Goal: Task Accomplishment & Management: Manage account settings

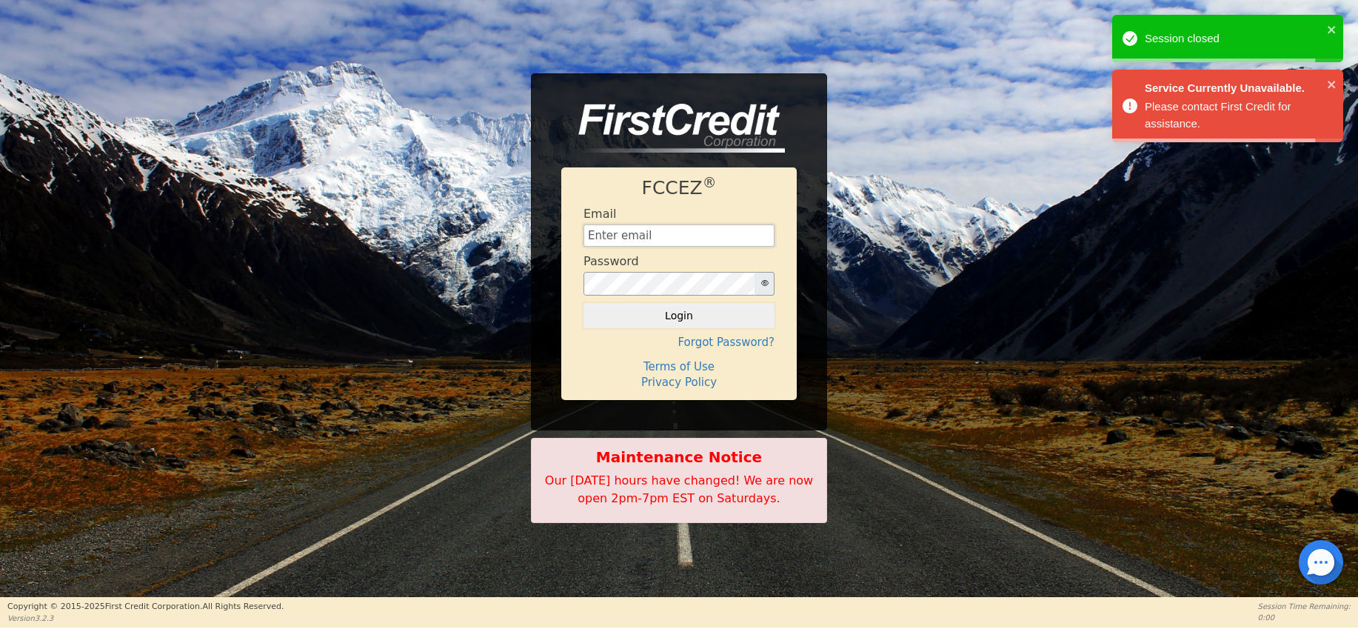
click at [656, 240] on input "text" at bounding box center [679, 235] width 191 height 22
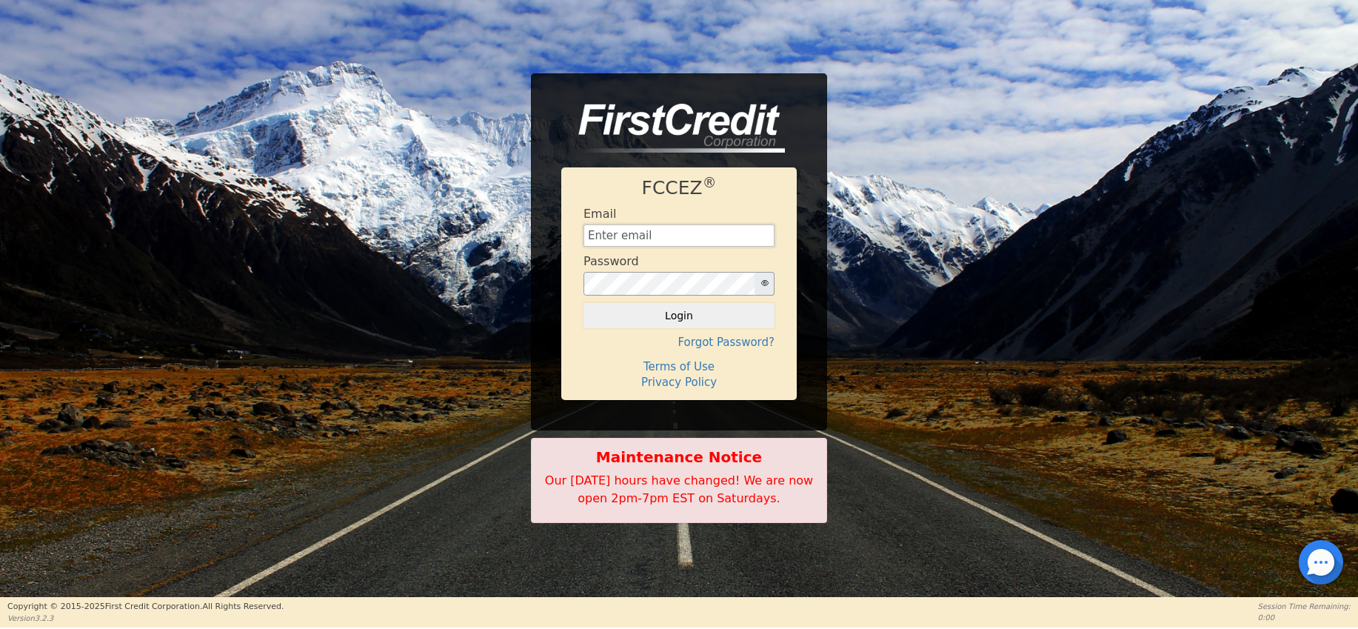
type input "[EMAIL_ADDRESS][DOMAIN_NAME]"
click at [681, 313] on button "Login" at bounding box center [679, 315] width 191 height 25
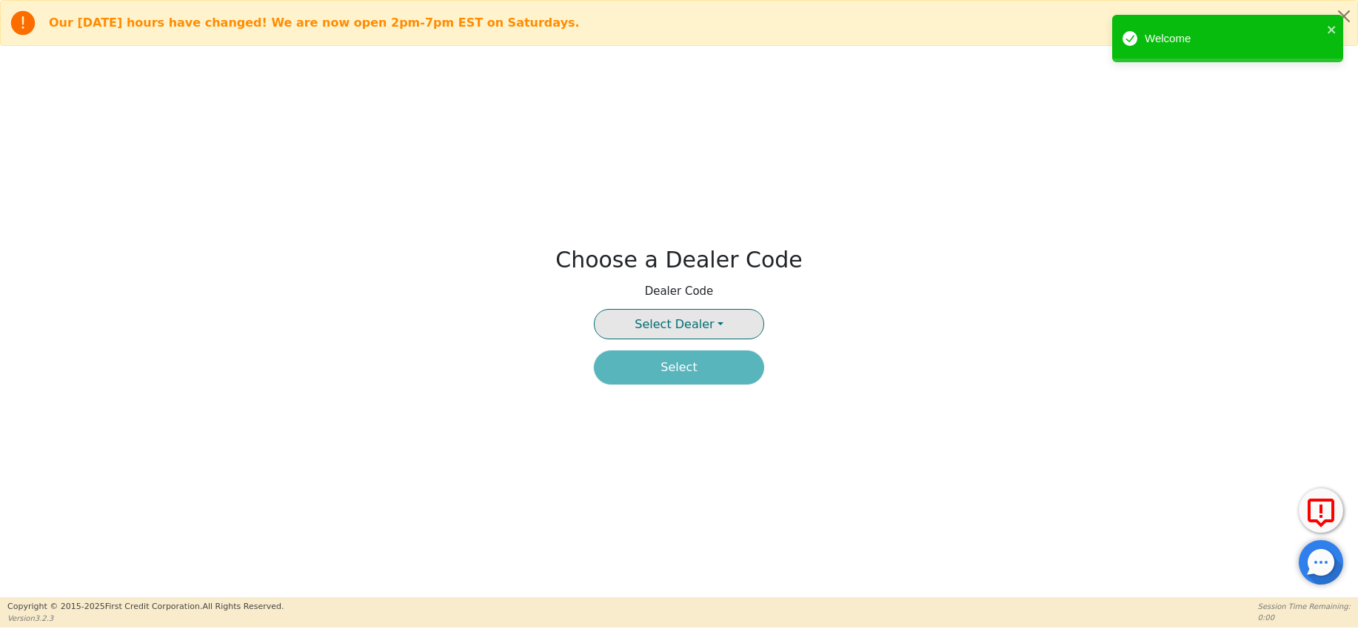
click at [698, 327] on span "Select Dealer" at bounding box center [674, 324] width 79 height 14
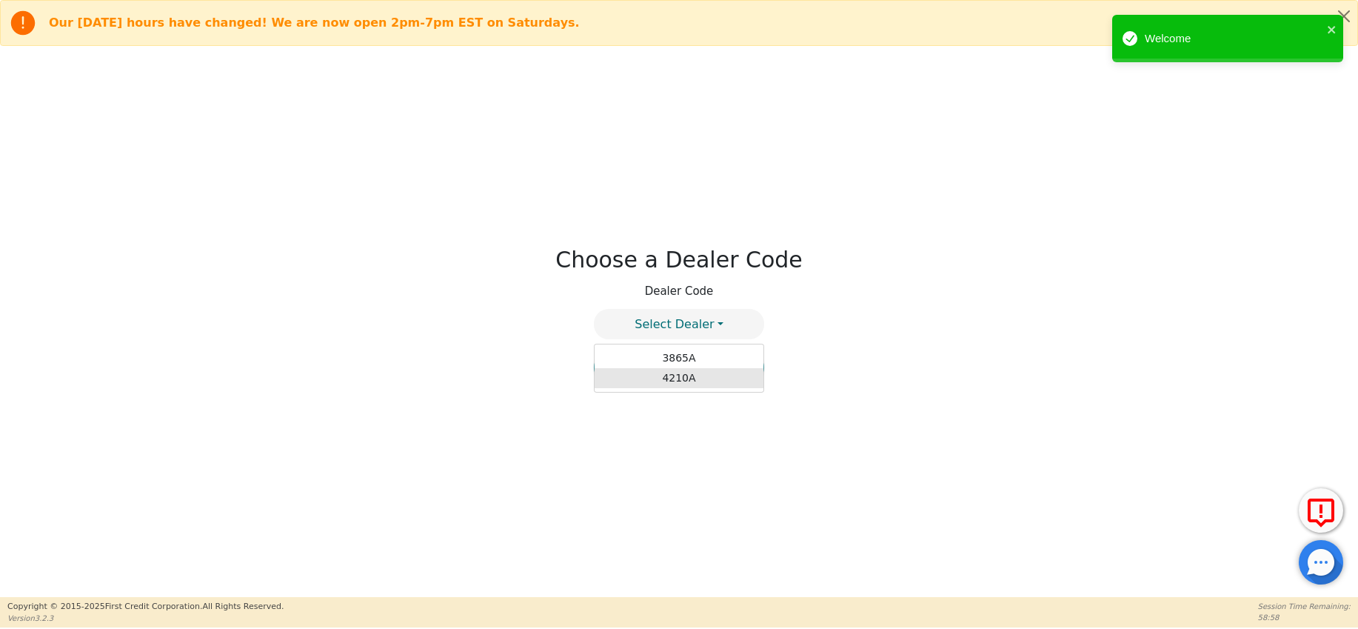
click at [688, 375] on link "4210A" at bounding box center [679, 378] width 169 height 20
click at [689, 370] on button "Select" at bounding box center [679, 367] width 170 height 34
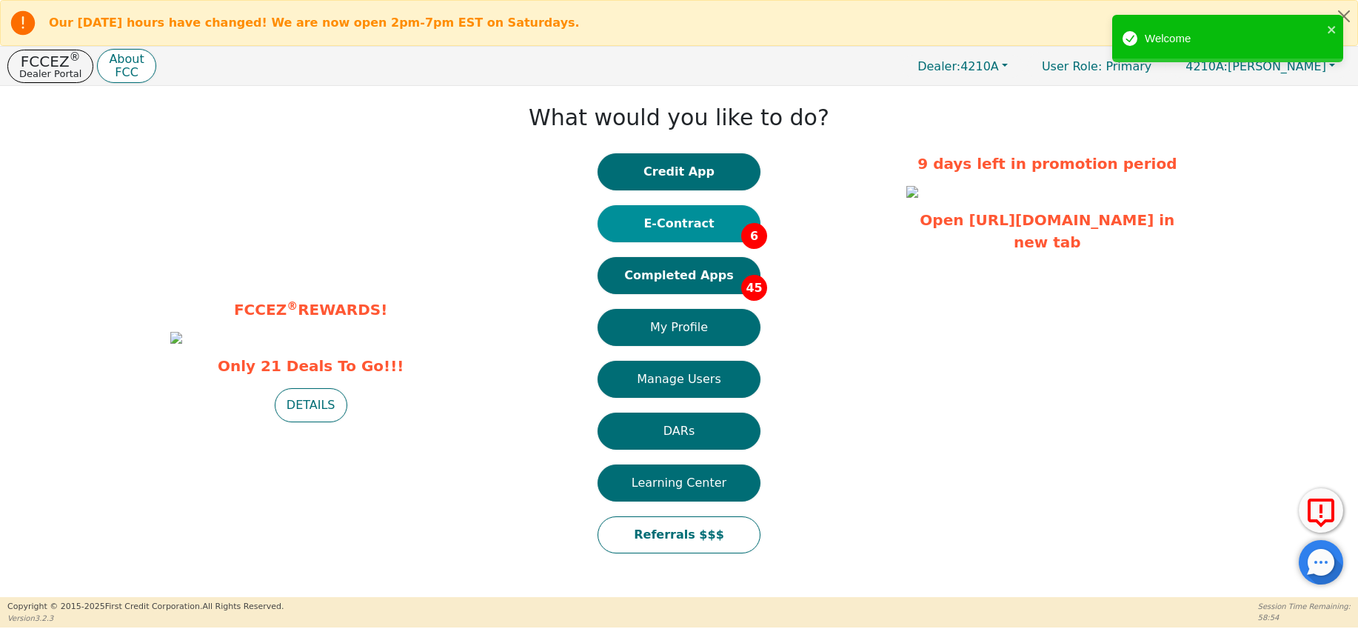
click at [667, 225] on button "E-Contract 6" at bounding box center [679, 223] width 163 height 37
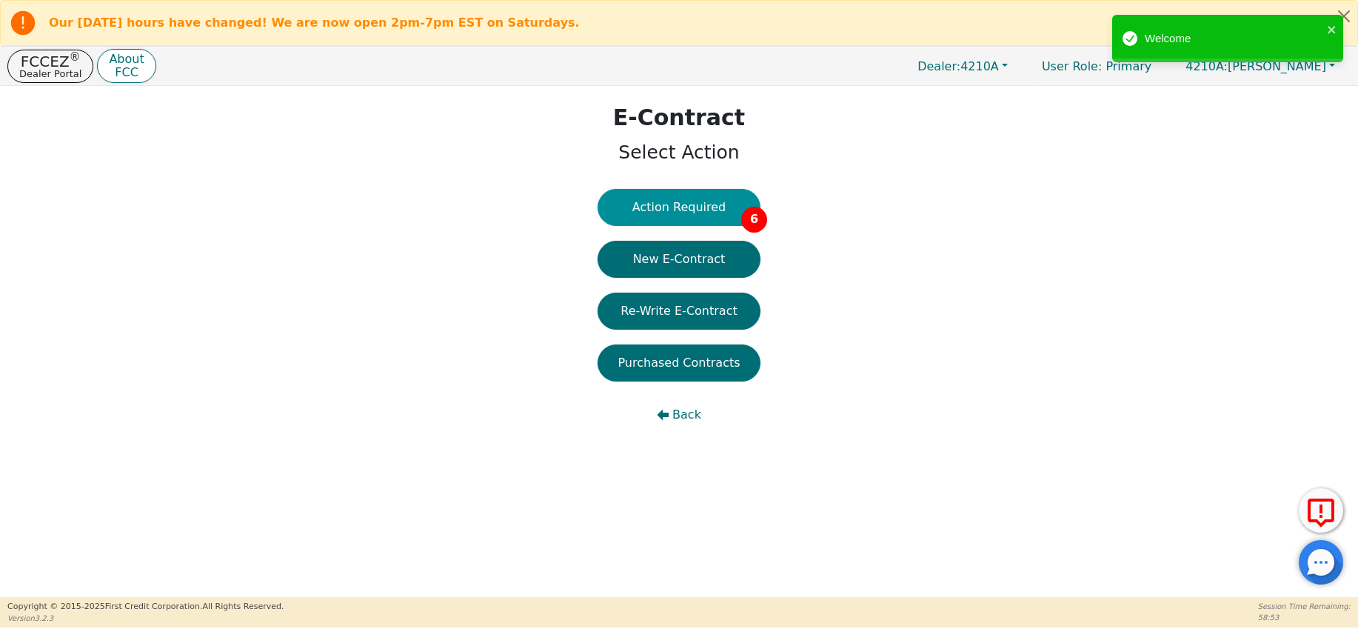
click at [681, 207] on button "Action Required 6" at bounding box center [679, 207] width 163 height 37
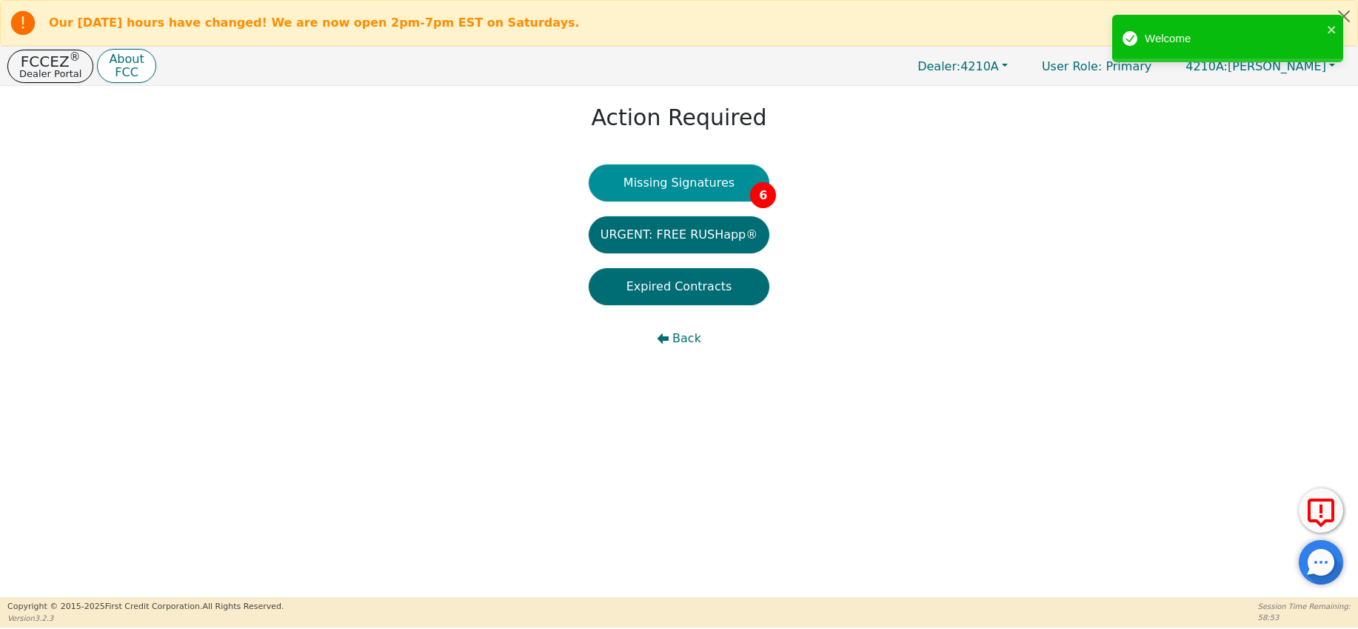
click at [685, 188] on button "Missing Signatures 6" at bounding box center [679, 182] width 181 height 37
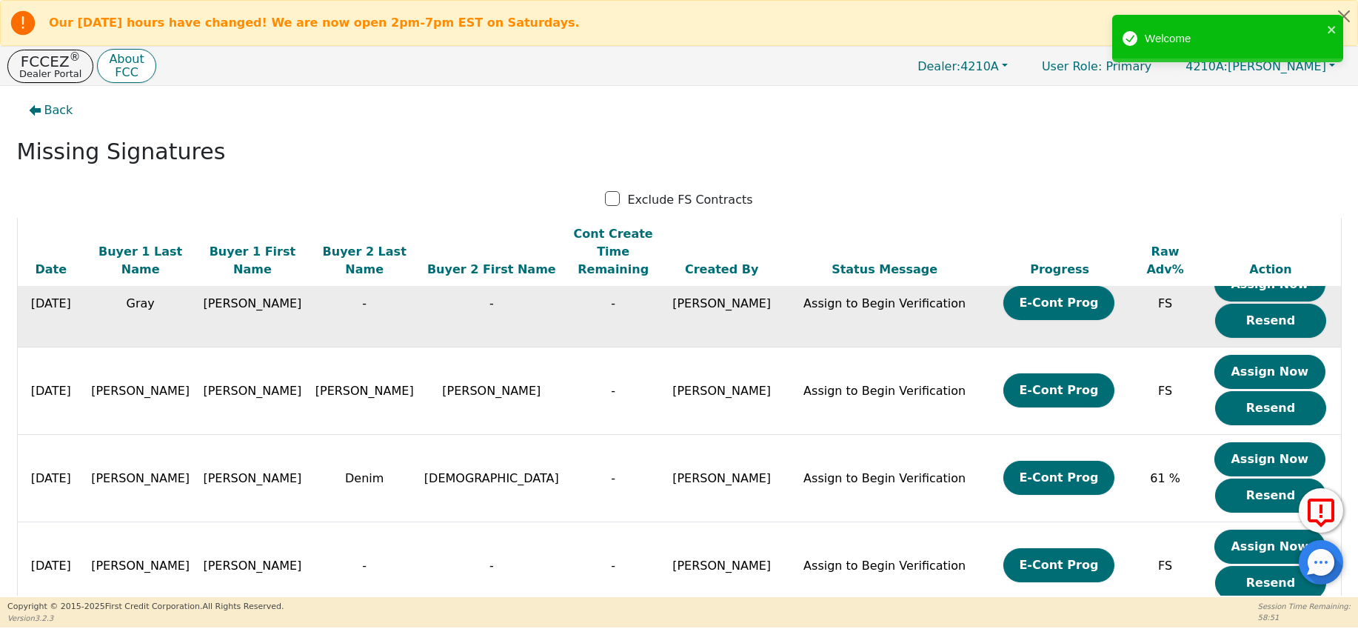
scroll to position [36, 0]
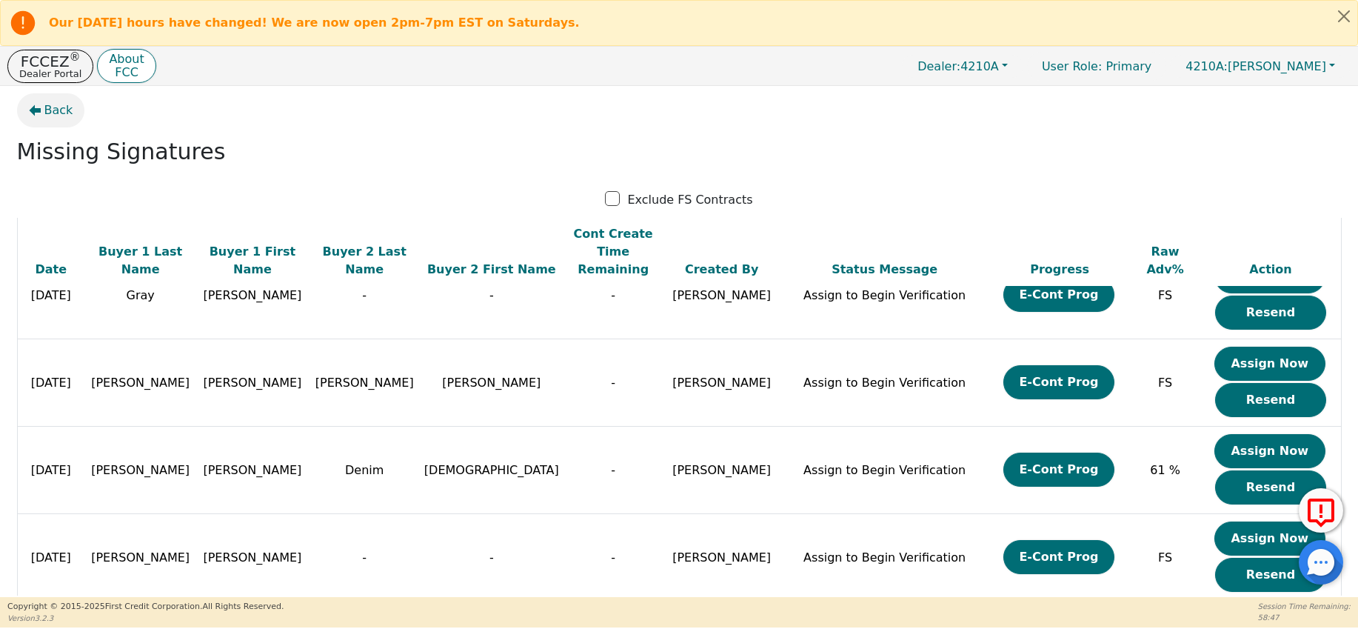
click at [53, 105] on span "Back" at bounding box center [58, 110] width 29 height 18
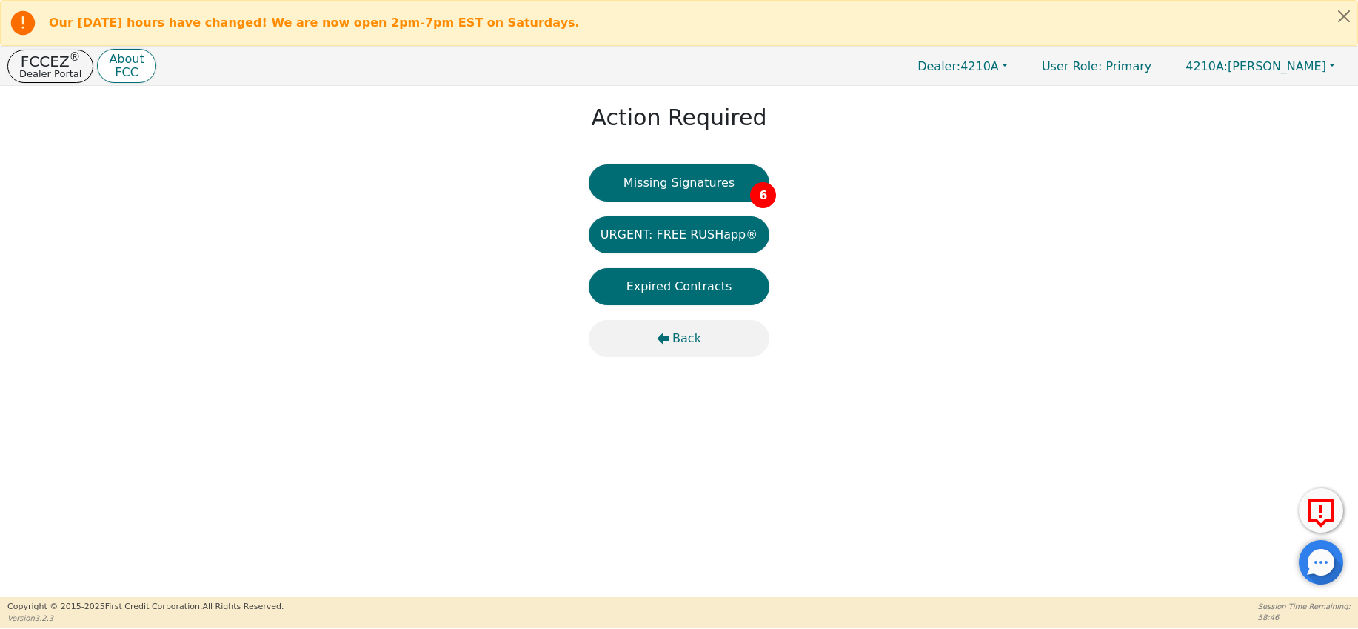
click at [672, 338] on span "Back" at bounding box center [686, 339] width 29 height 18
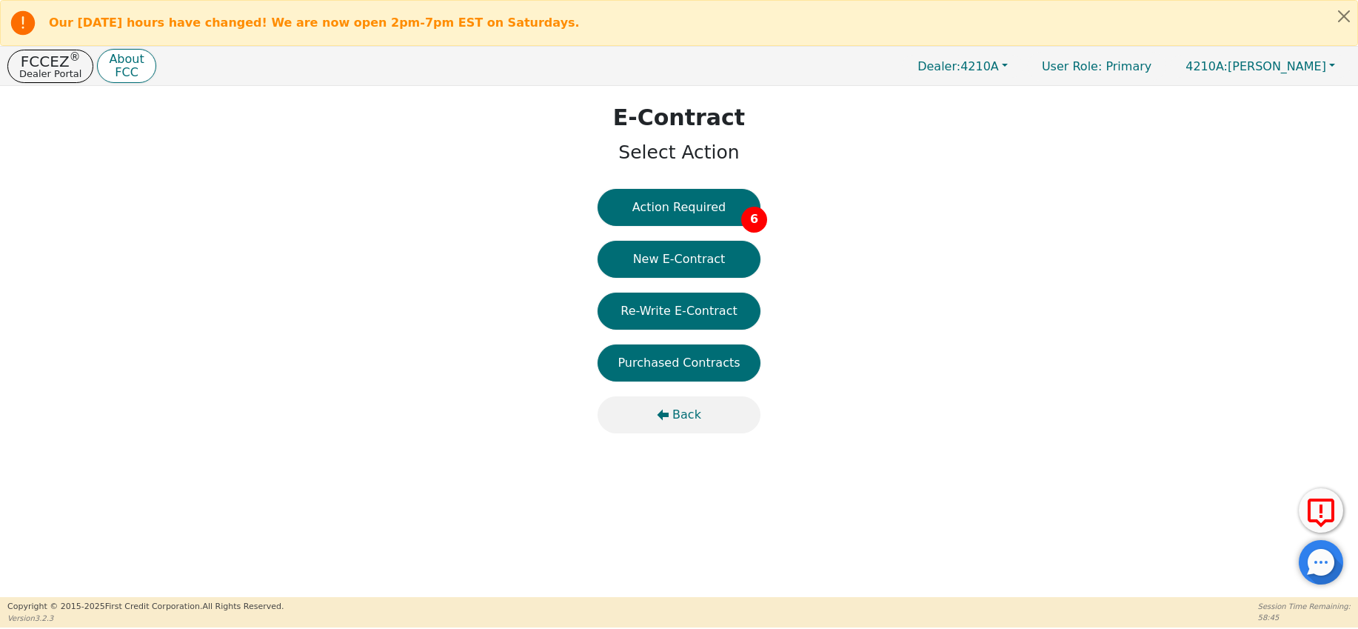
click at [674, 418] on span "Back" at bounding box center [686, 415] width 29 height 18
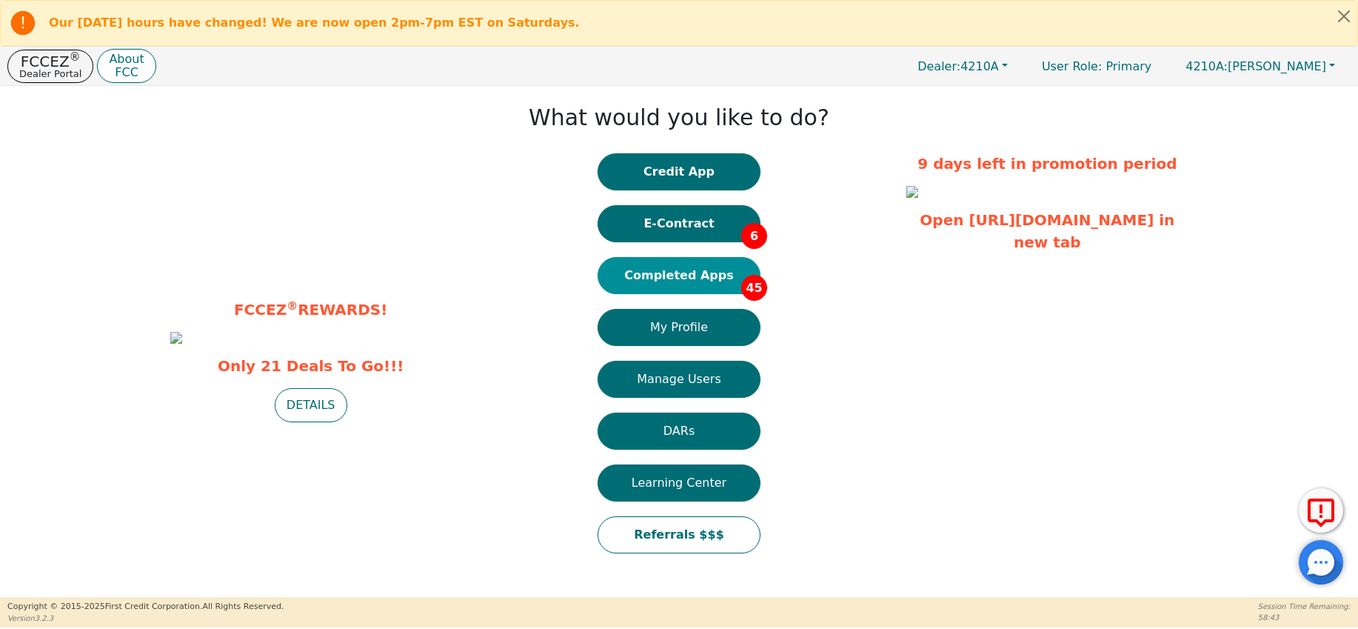
click at [707, 268] on button "Completed Apps 45" at bounding box center [679, 275] width 163 height 37
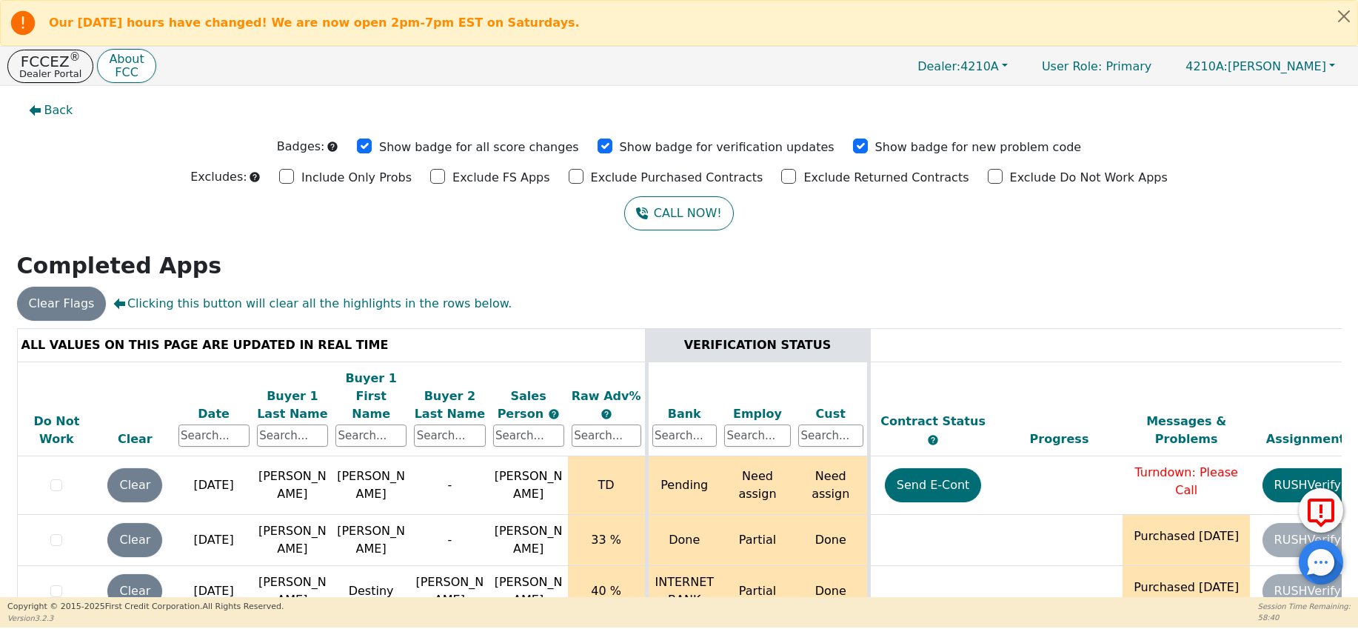
click at [219, 405] on div "Date" at bounding box center [213, 414] width 71 height 18
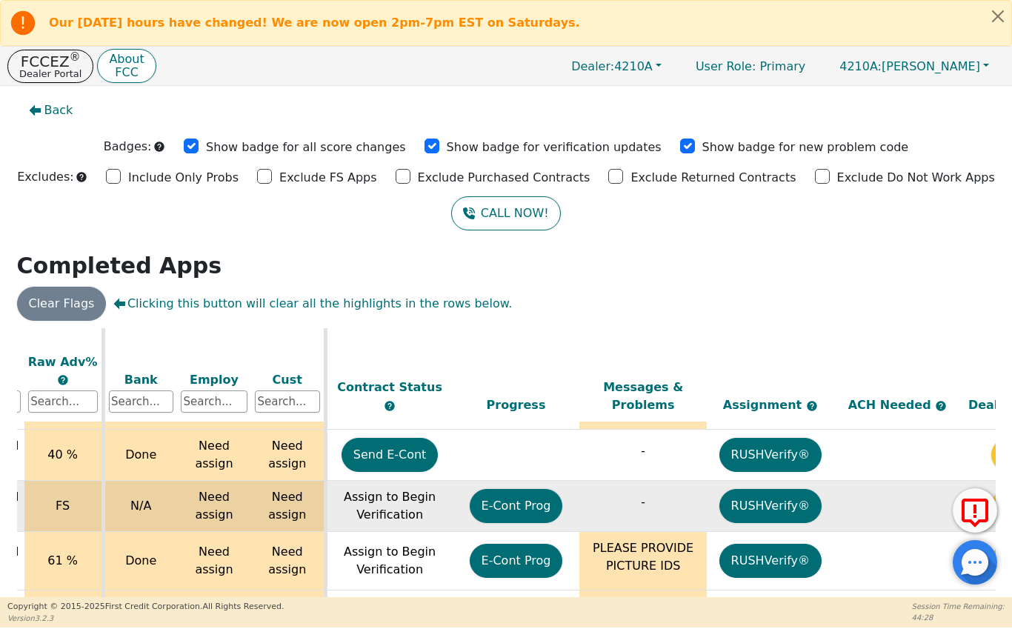
scroll to position [290, 646]
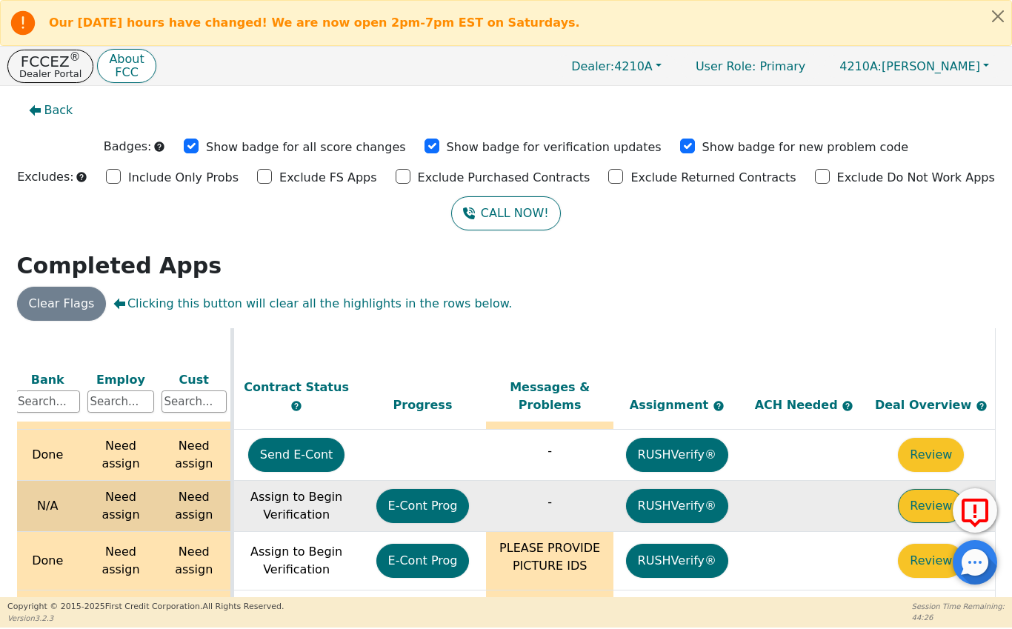
click at [918, 492] on button "Review" at bounding box center [931, 506] width 66 height 34
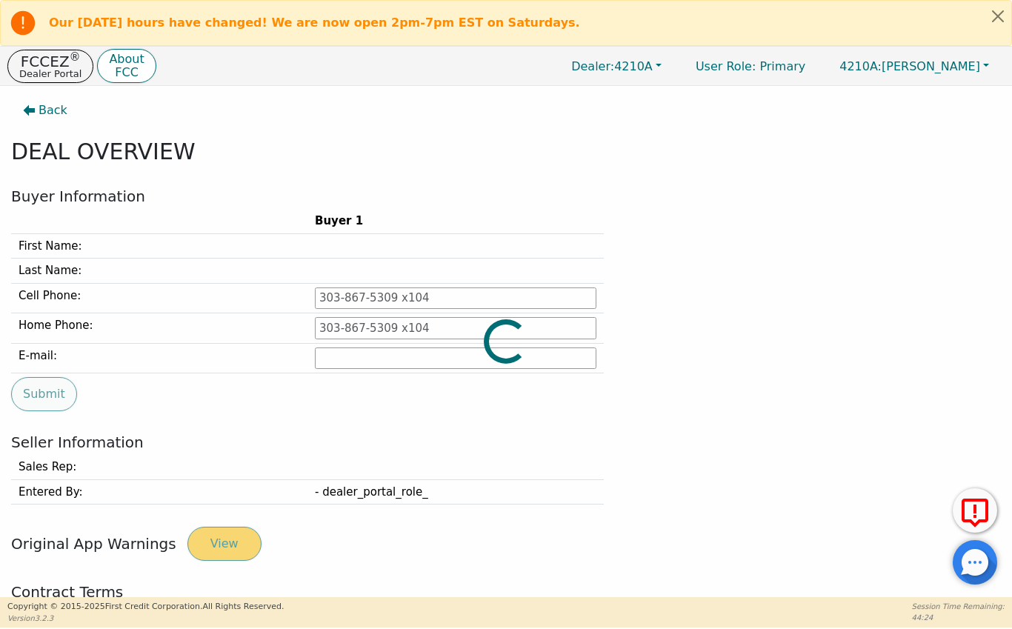
type input "[PHONE_NUMBER]"
type input "[EMAIL_ADDRESS][DOMAIN_NAME]"
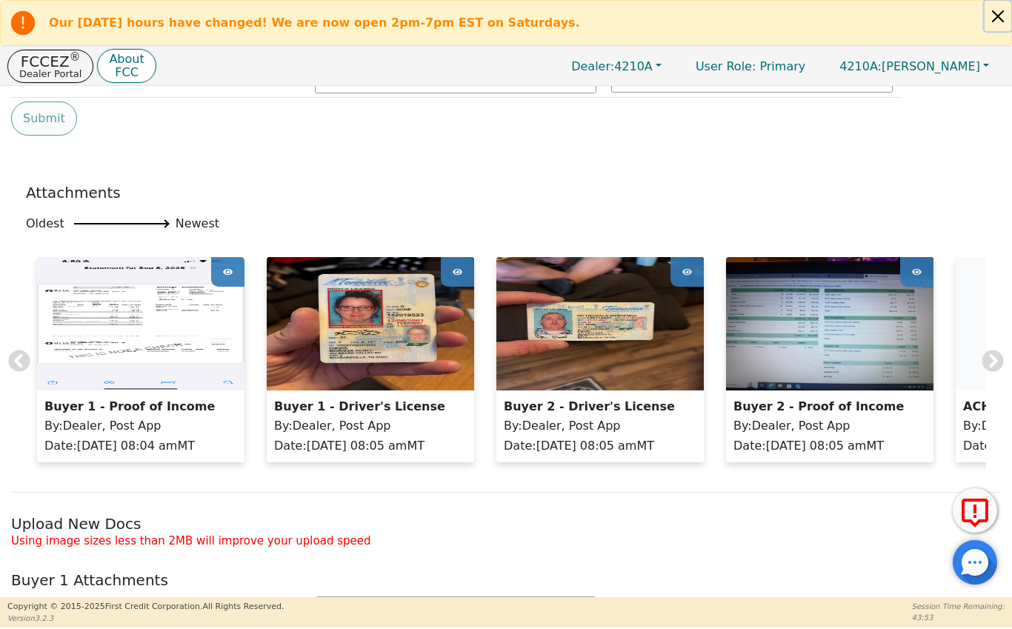
click at [994, 20] on button "Close alert" at bounding box center [997, 16] width 27 height 30
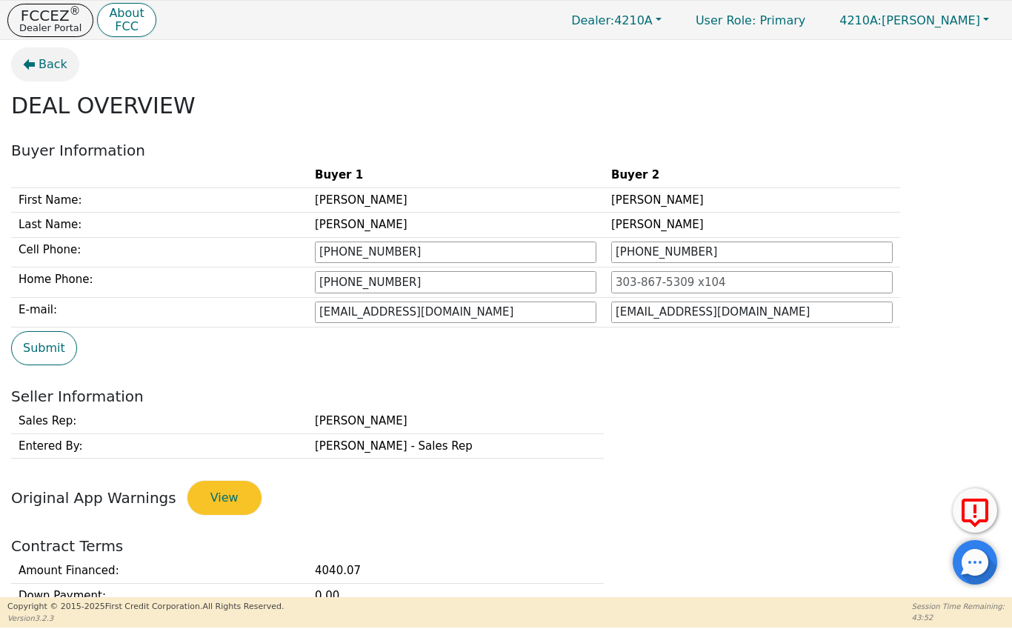
click at [66, 66] on button "Back" at bounding box center [45, 64] width 68 height 34
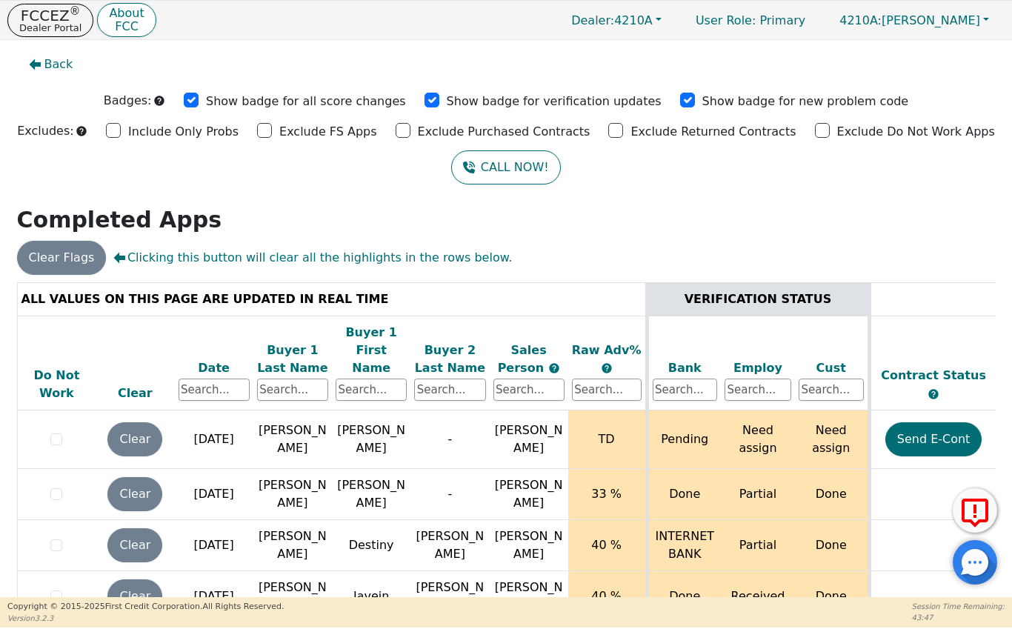
click at [216, 359] on div "Date" at bounding box center [213, 368] width 71 height 18
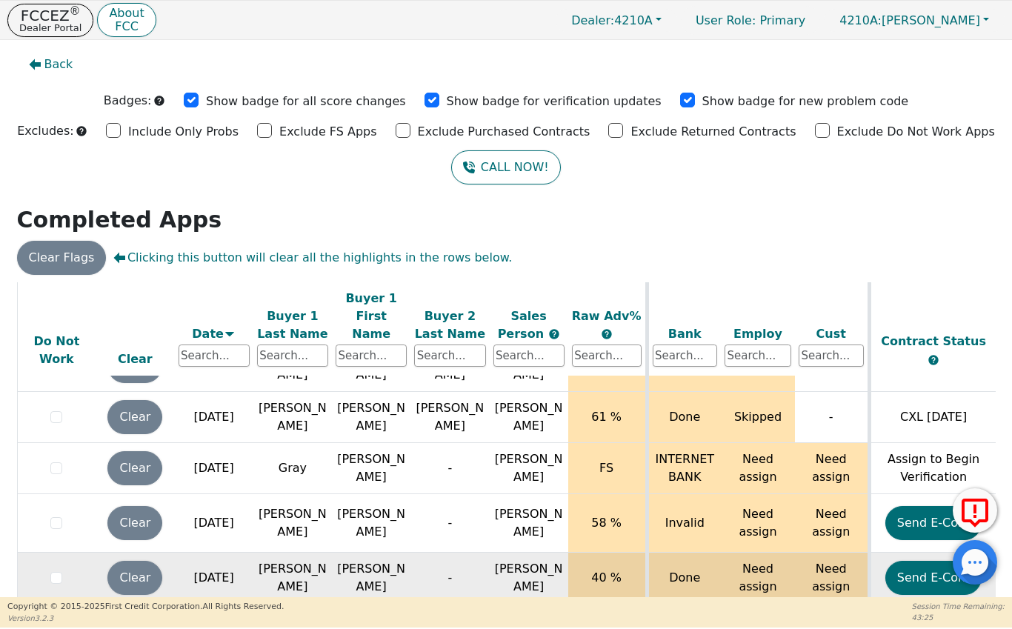
scroll to position [116, 0]
